Goal: Task Accomplishment & Management: Manage account settings

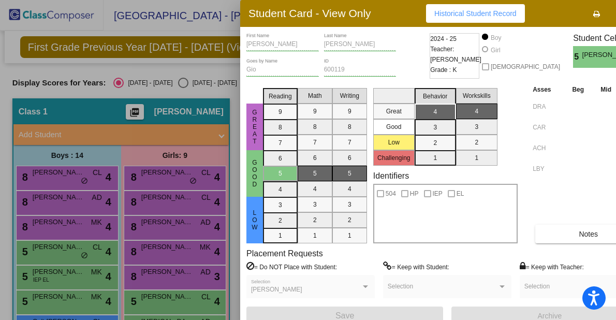
scroll to position [43, 0]
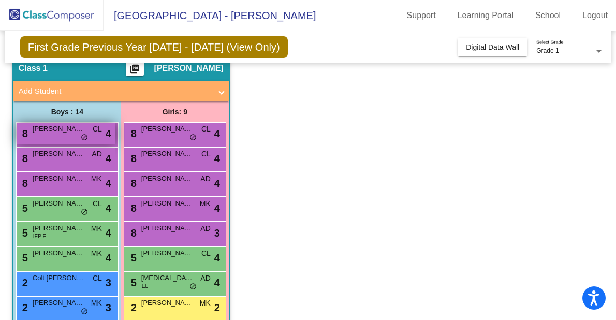
click at [42, 130] on span "[PERSON_NAME]" at bounding box center [59, 129] width 52 height 10
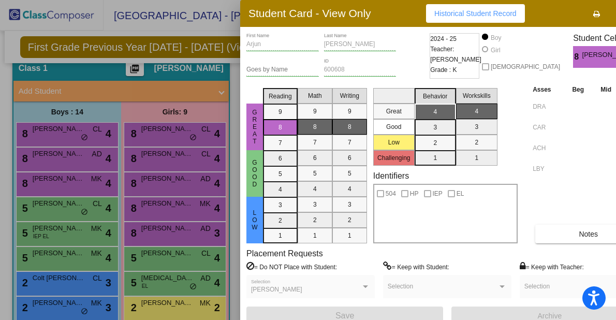
click at [49, 155] on div at bounding box center [308, 160] width 616 height 320
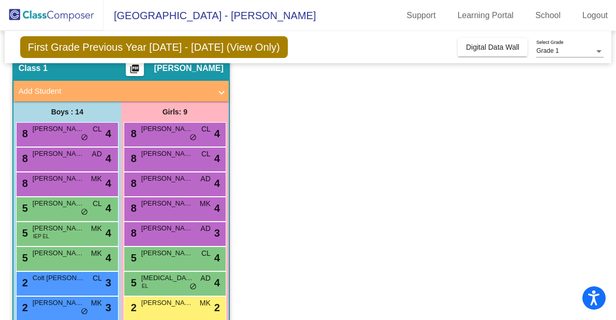
click at [49, 155] on span "[PERSON_NAME]" at bounding box center [59, 154] width 52 height 10
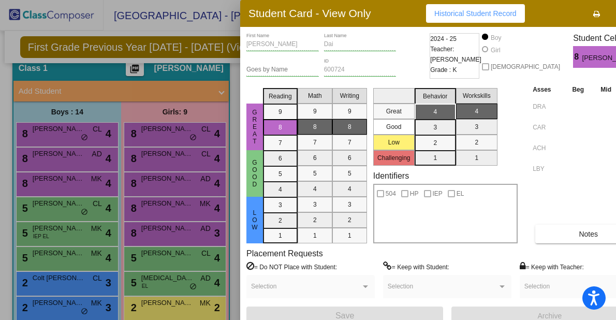
click at [53, 185] on div at bounding box center [308, 160] width 616 height 320
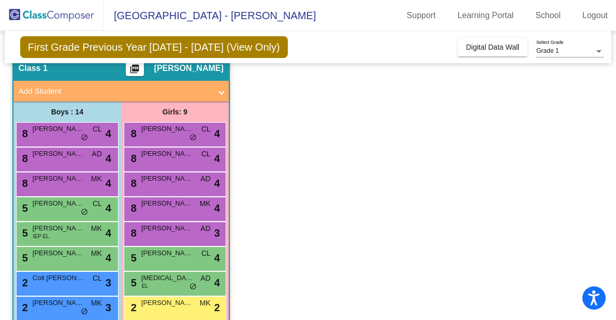
click at [53, 185] on div "8 [PERSON_NAME] lock do_not_disturb_alt 4" at bounding box center [66, 182] width 99 height 21
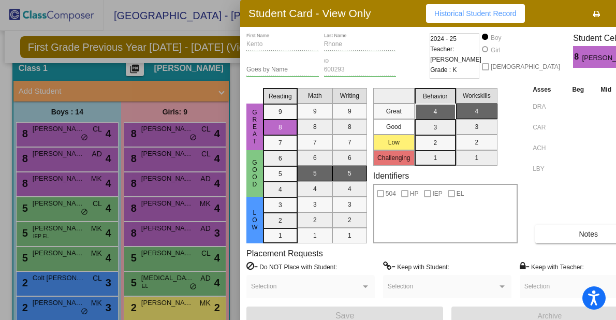
click at [51, 208] on div at bounding box center [308, 160] width 616 height 320
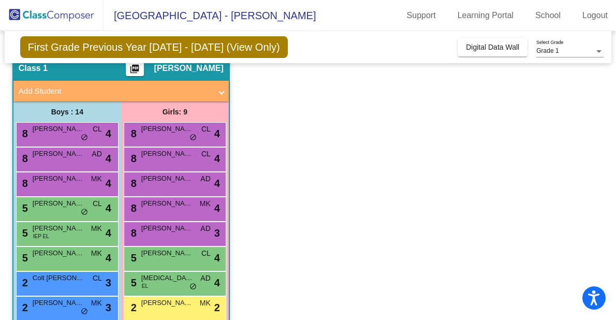
click at [51, 208] on span "[PERSON_NAME]" at bounding box center [59, 203] width 52 height 10
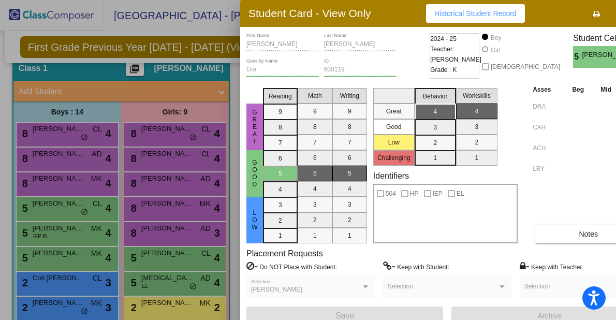
click at [54, 232] on div at bounding box center [308, 160] width 616 height 320
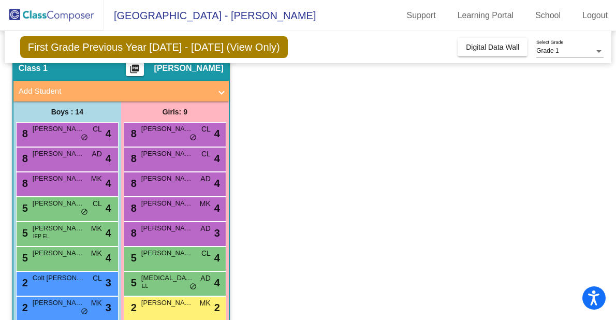
click at [54, 232] on span "[PERSON_NAME]" at bounding box center [59, 228] width 52 height 10
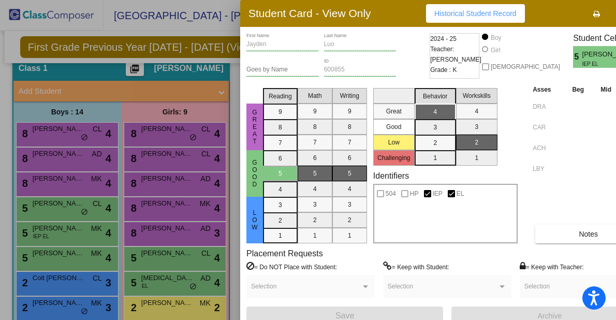
scroll to position [0, 0]
click at [52, 258] on div at bounding box center [308, 160] width 616 height 320
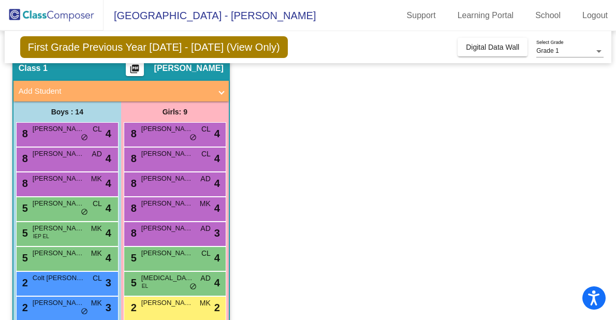
click at [52, 258] on div "5 [PERSON_NAME] lock do_not_disturb_alt 4" at bounding box center [66, 257] width 99 height 21
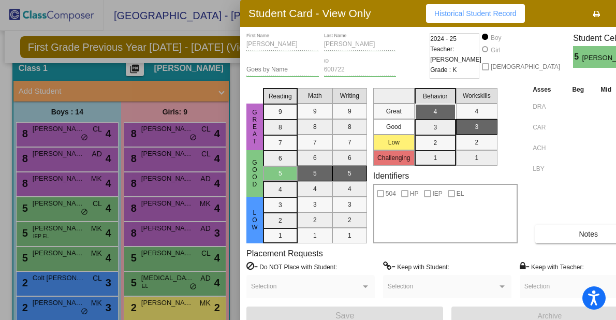
click at [54, 280] on div at bounding box center [308, 160] width 616 height 320
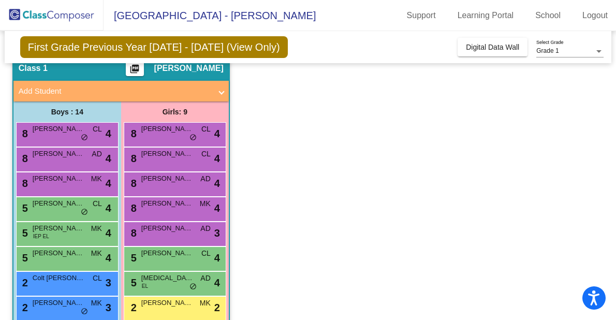
click at [54, 280] on span "Colt [PERSON_NAME]" at bounding box center [59, 278] width 52 height 10
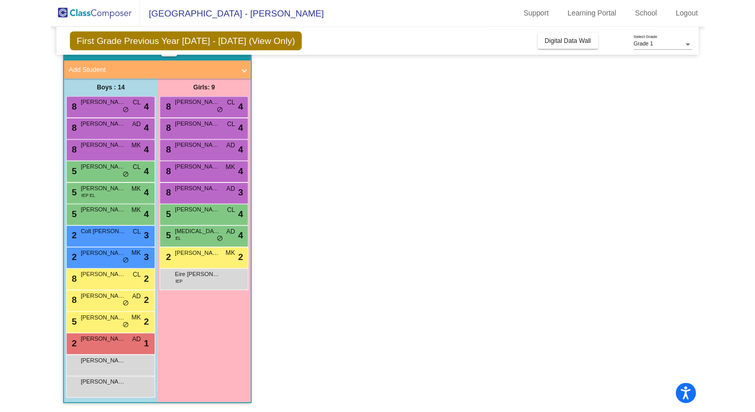
scroll to position [79, 0]
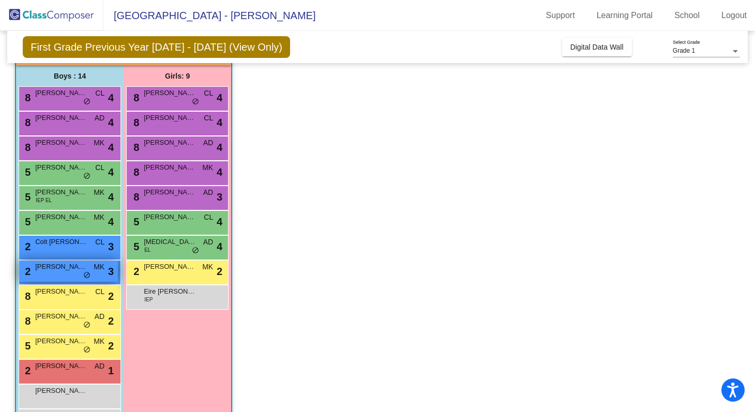
click at [47, 269] on span "[PERSON_NAME]" at bounding box center [61, 267] width 52 height 10
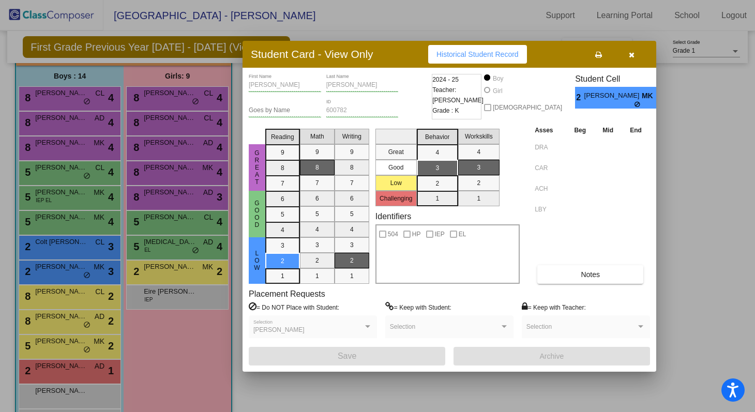
click at [43, 298] on div at bounding box center [377, 206] width 755 height 412
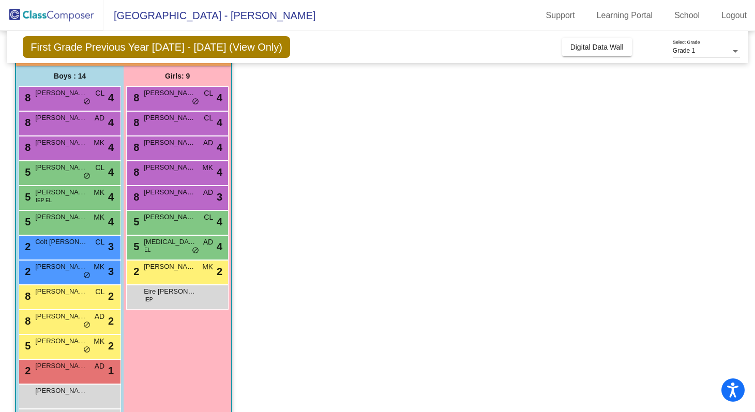
click at [43, 298] on div "8 [PERSON_NAME] [PERSON_NAME] lock do_not_disturb_alt 2" at bounding box center [68, 296] width 99 height 21
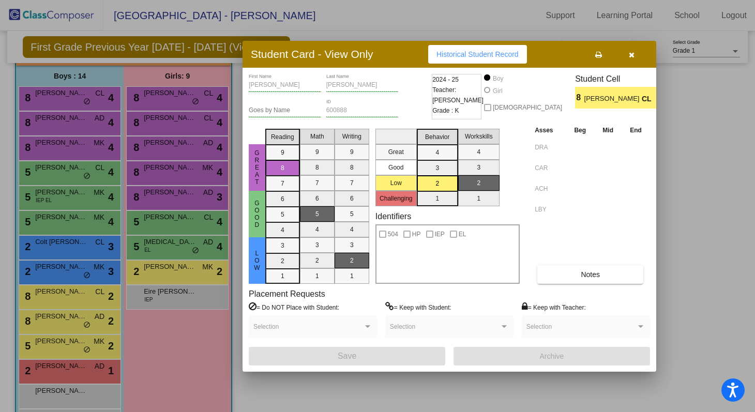
click at [46, 319] on div at bounding box center [377, 206] width 755 height 412
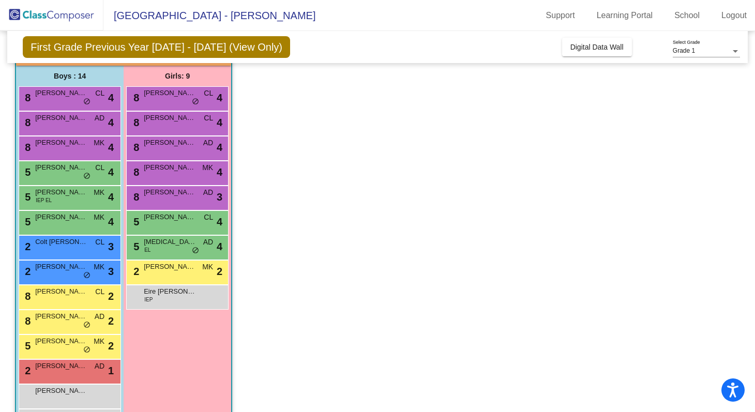
click at [46, 319] on span "[PERSON_NAME]" at bounding box center [61, 316] width 52 height 10
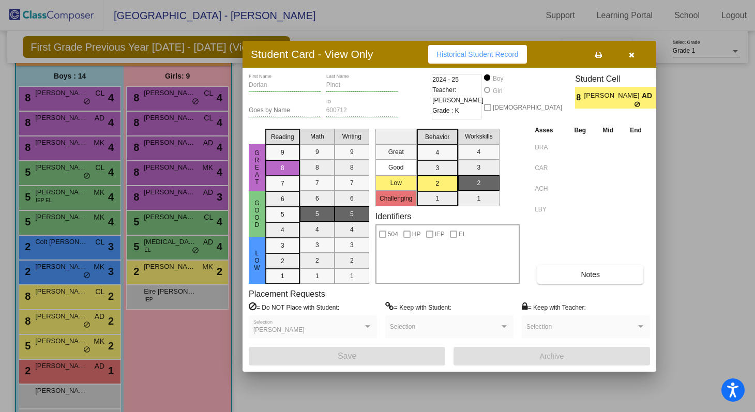
click at [50, 319] on div at bounding box center [377, 206] width 755 height 412
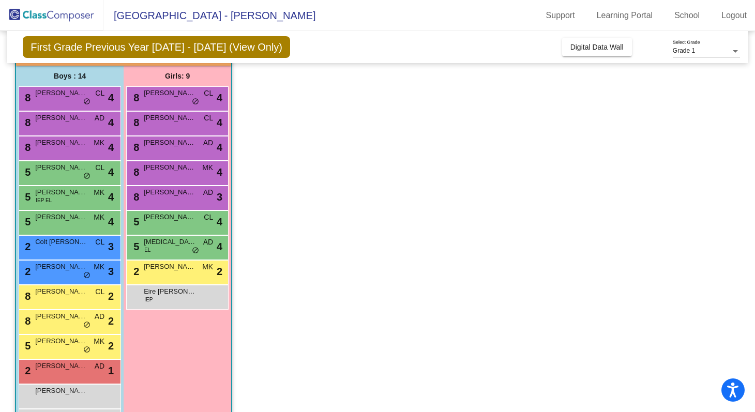
click at [50, 319] on div "5 [PERSON_NAME] MK lock do_not_disturb_alt 2" at bounding box center [68, 345] width 99 height 21
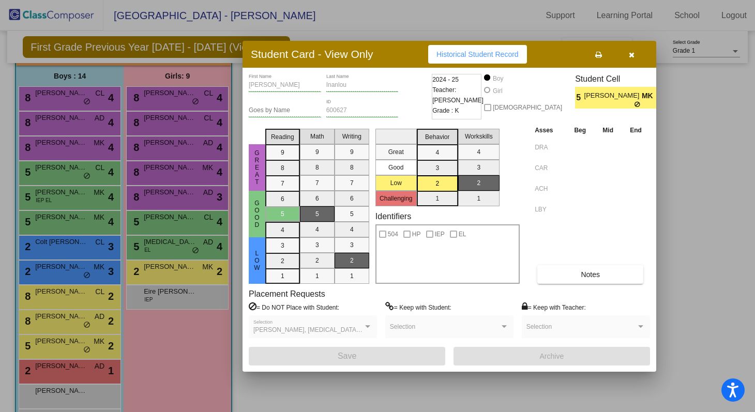
click at [49, 319] on div at bounding box center [377, 206] width 755 height 412
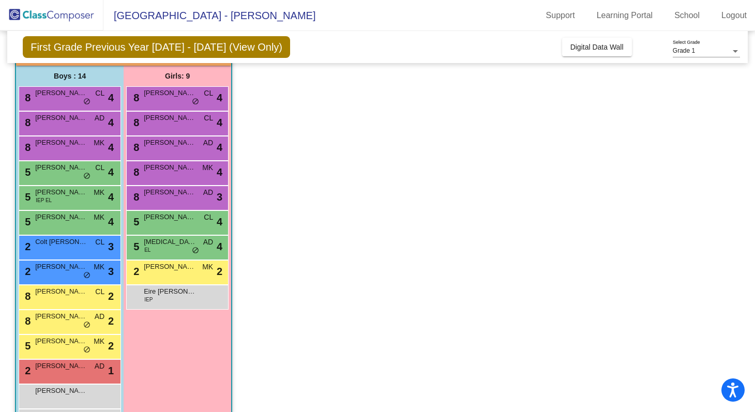
click at [49, 319] on div "2 [PERSON_NAME] AD lock do_not_disturb_alt 1" at bounding box center [68, 370] width 99 height 21
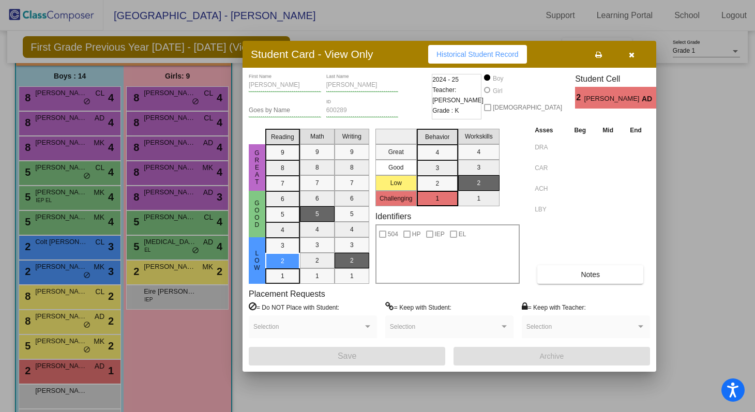
click at [180, 97] on div at bounding box center [377, 206] width 755 height 412
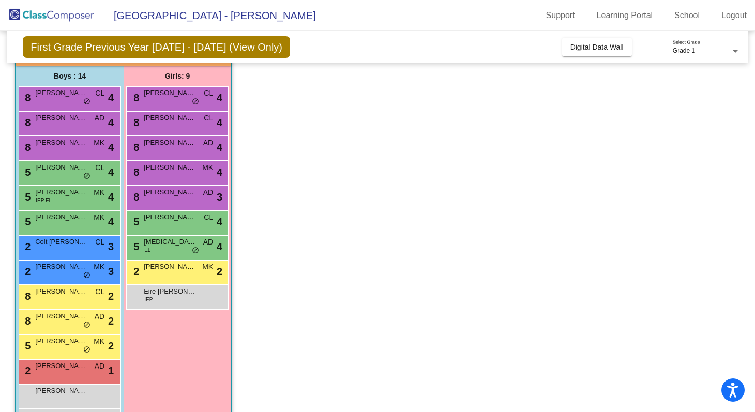
click at [180, 97] on span "[PERSON_NAME]" at bounding box center [170, 93] width 52 height 10
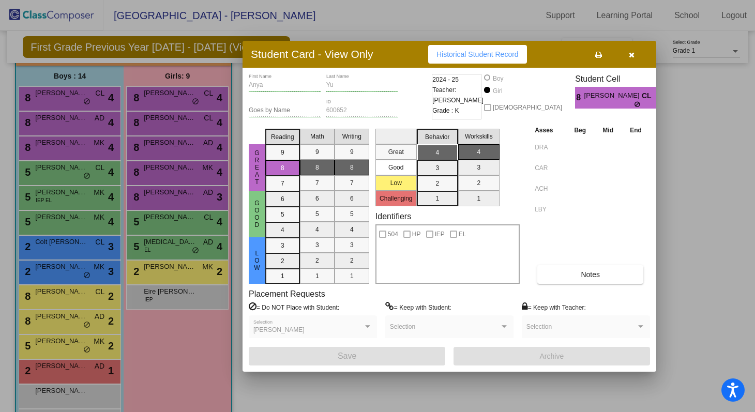
click at [173, 124] on div at bounding box center [377, 206] width 755 height 412
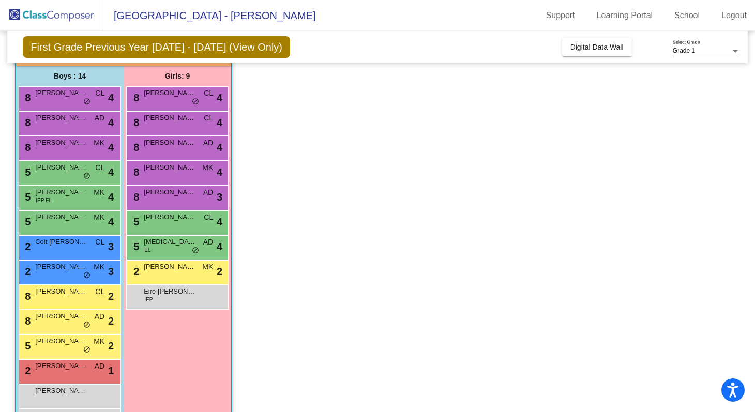
click at [173, 124] on div "8 [PERSON_NAME] CL lock do_not_disturb_alt 4" at bounding box center [177, 122] width 99 height 21
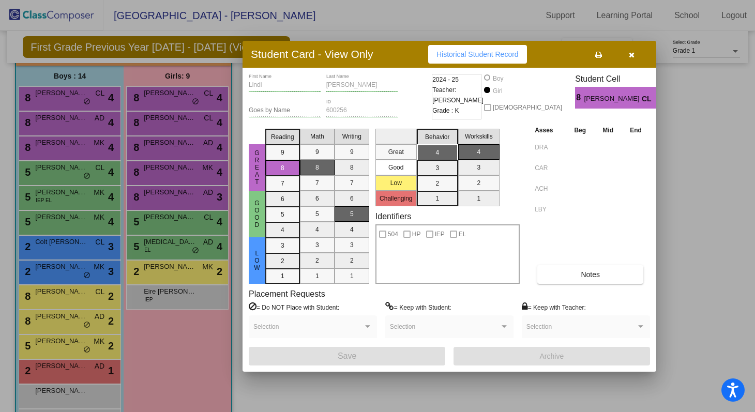
click at [170, 147] on div at bounding box center [377, 206] width 755 height 412
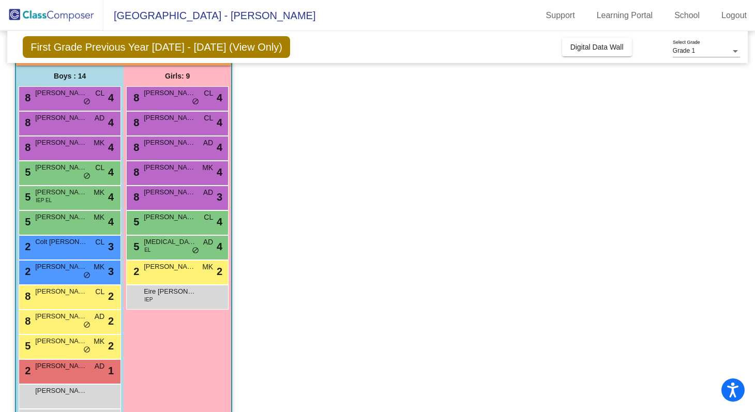
click at [170, 147] on span "[PERSON_NAME]" at bounding box center [170, 143] width 52 height 10
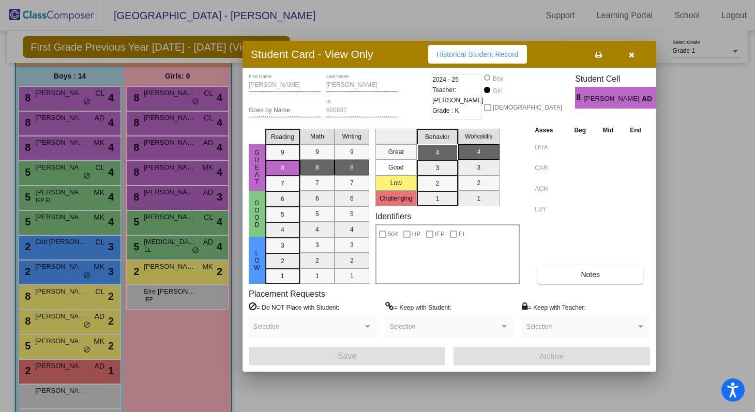
click at [170, 170] on div at bounding box center [377, 206] width 755 height 412
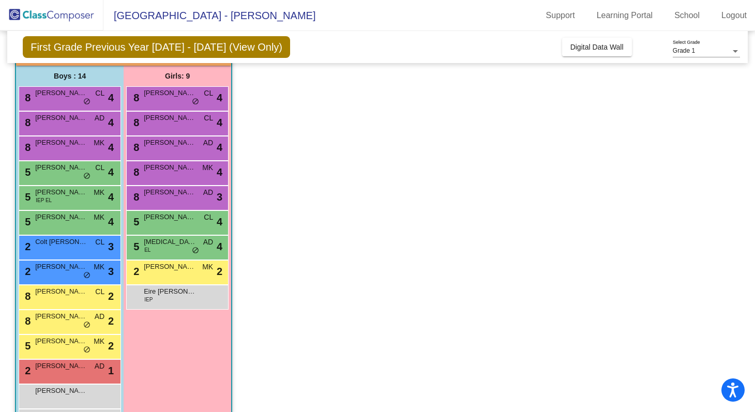
click at [170, 170] on span "[PERSON_NAME]" at bounding box center [170, 167] width 52 height 10
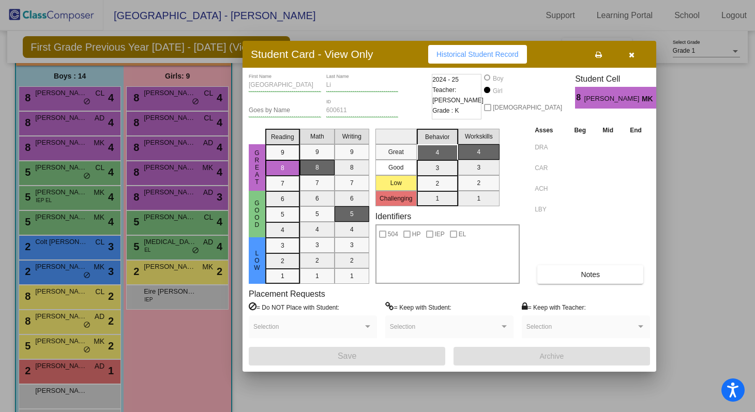
click at [170, 194] on div at bounding box center [377, 206] width 755 height 412
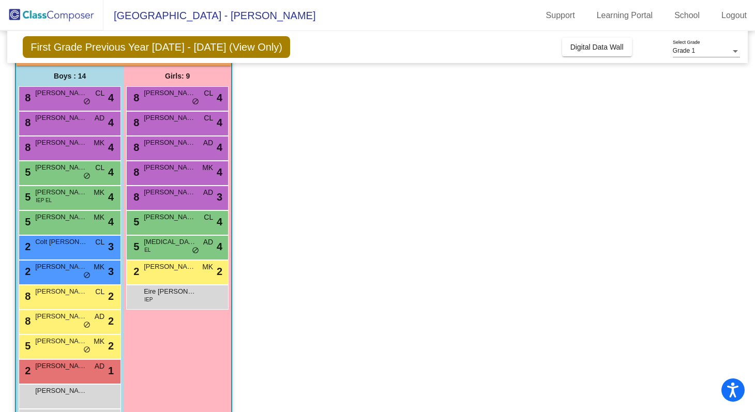
click at [170, 194] on span "[PERSON_NAME]" at bounding box center [170, 192] width 52 height 10
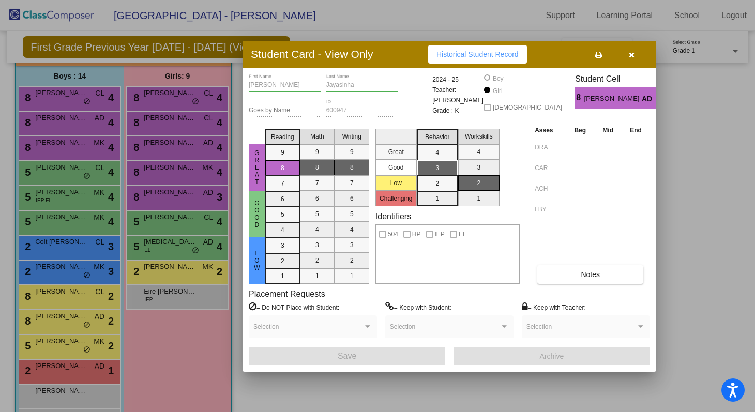
click at [168, 223] on div at bounding box center [377, 206] width 755 height 412
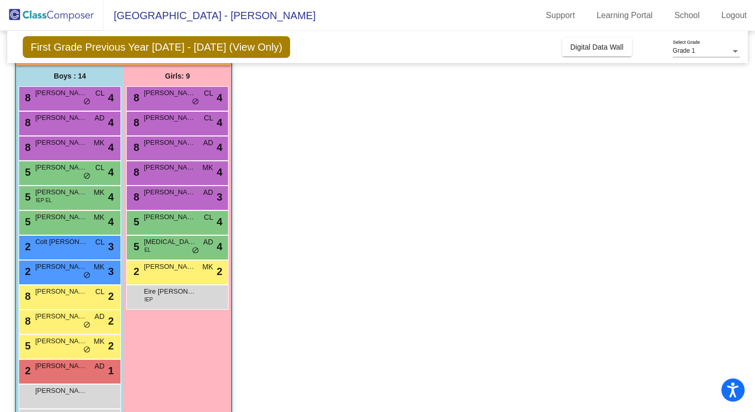
click at [168, 223] on div "5 [PERSON_NAME] lock do_not_disturb_alt 4" at bounding box center [177, 221] width 99 height 21
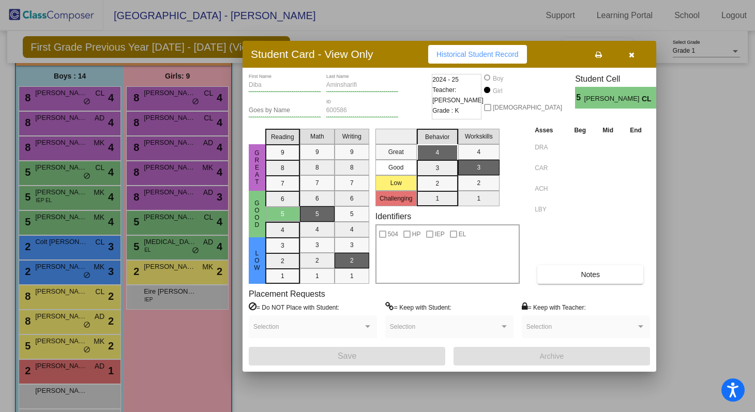
click at [169, 244] on div at bounding box center [377, 206] width 755 height 412
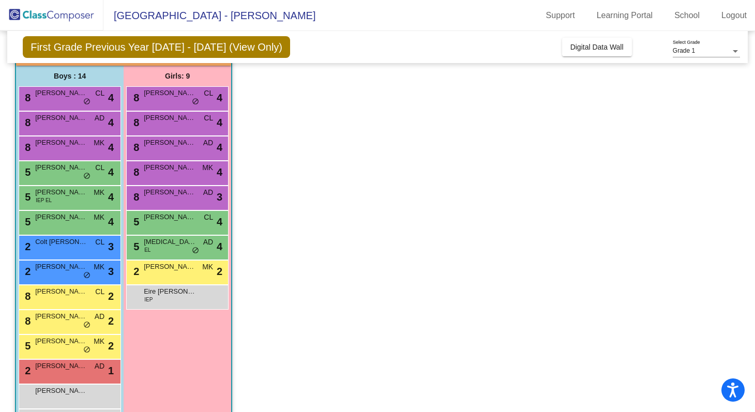
click at [169, 244] on span "[MEDICAL_DATA][PERSON_NAME]" at bounding box center [170, 242] width 52 height 10
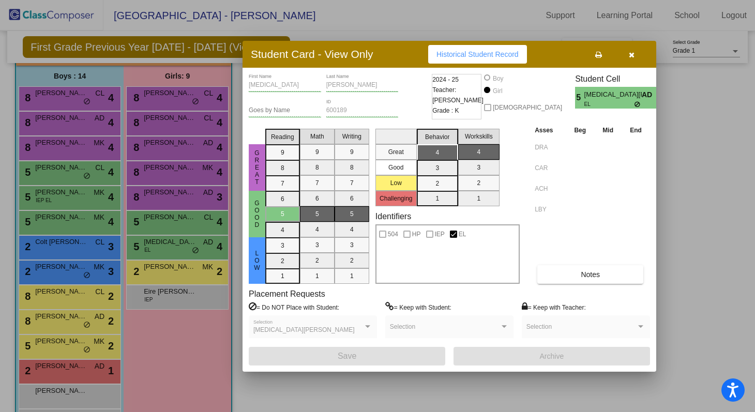
click at [169, 269] on div at bounding box center [377, 206] width 755 height 412
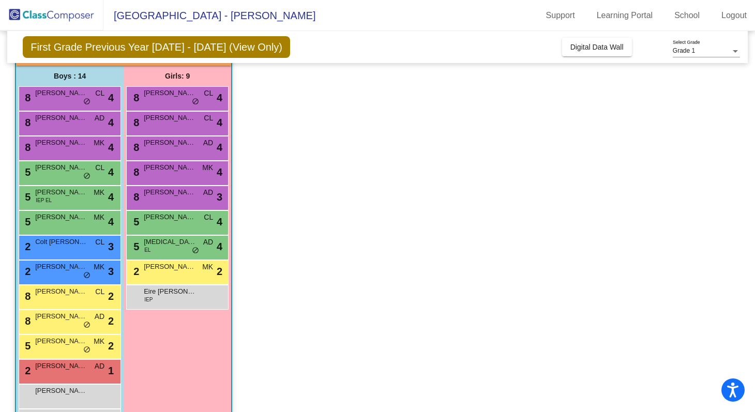
click at [169, 269] on span "[PERSON_NAME]" at bounding box center [170, 267] width 52 height 10
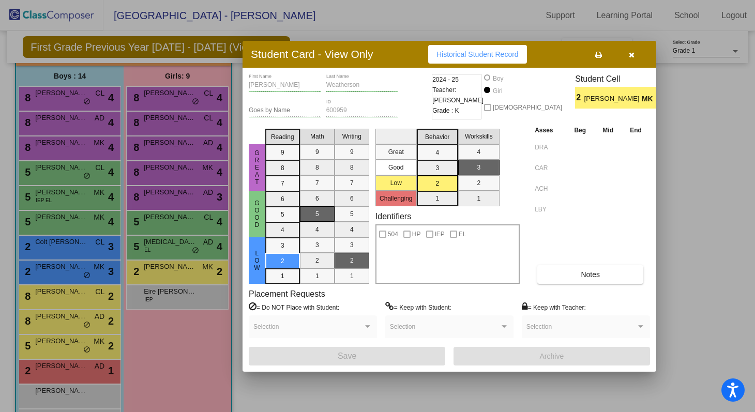
click at [615, 52] on icon "button" at bounding box center [632, 54] width 6 height 7
